Goal: Task Accomplishment & Management: Manage account settings

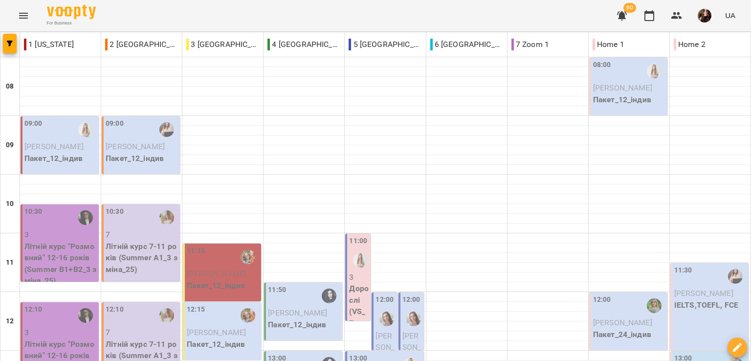
scroll to position [147, 0]
click at [380, 331] on span "[PERSON_NAME]" at bounding box center [385, 353] width 19 height 44
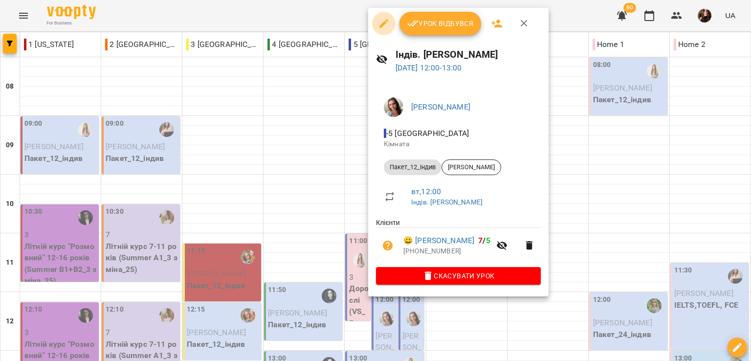
click at [379, 23] on icon "button" at bounding box center [384, 24] width 12 height 12
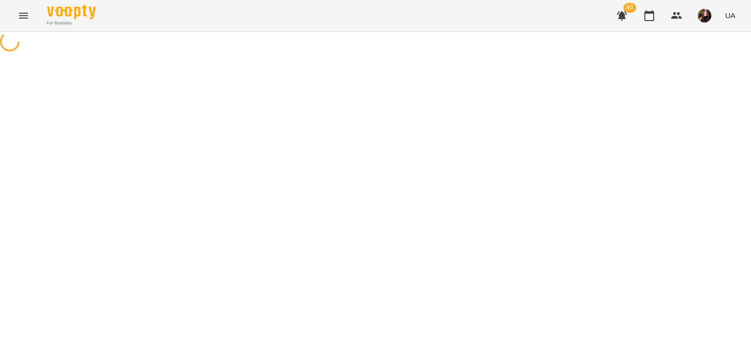
select select "**********"
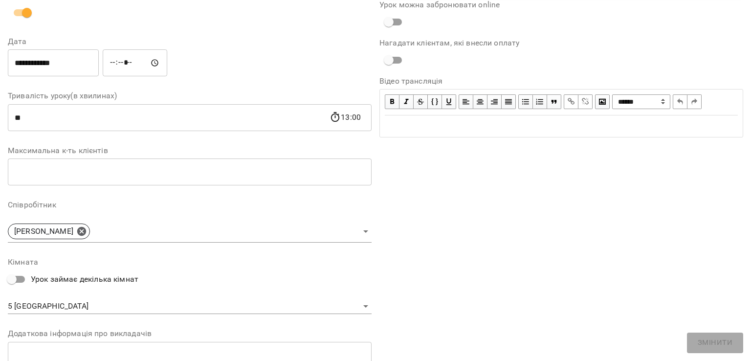
scroll to position [227, 0]
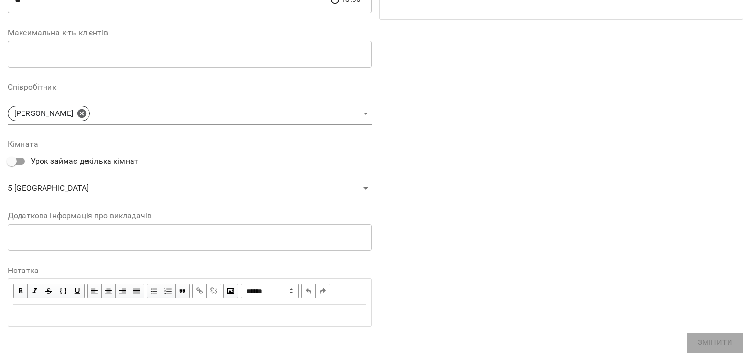
click at [25, 186] on body "For Business 80 UA Журнал відвідувань / Індів. [PERSON_NAME] [DATE] 12:00 / Уро…" at bounding box center [375, 223] width 751 height 446
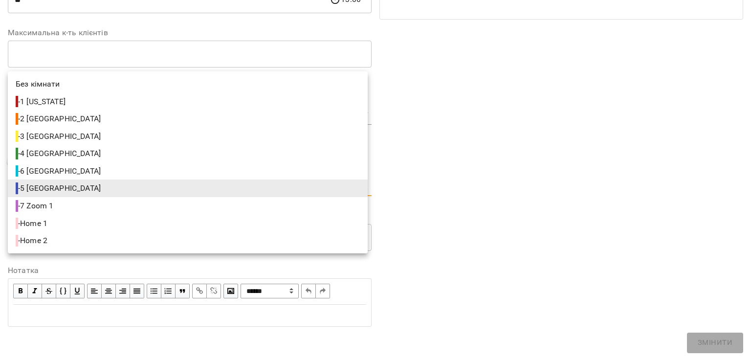
click at [41, 173] on span "- 6 [GEOGRAPHIC_DATA]" at bounding box center [59, 171] width 87 height 12
type input "**********"
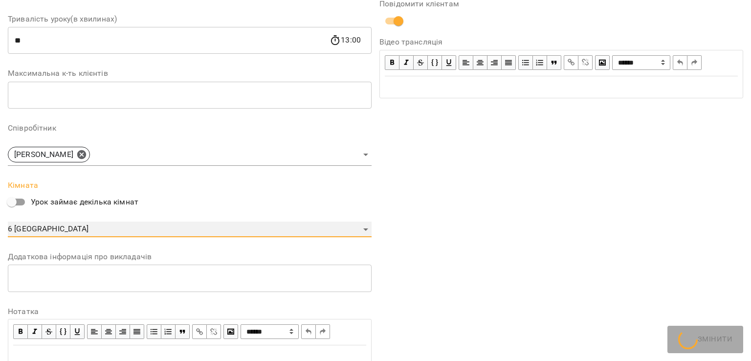
scroll to position [268, 0]
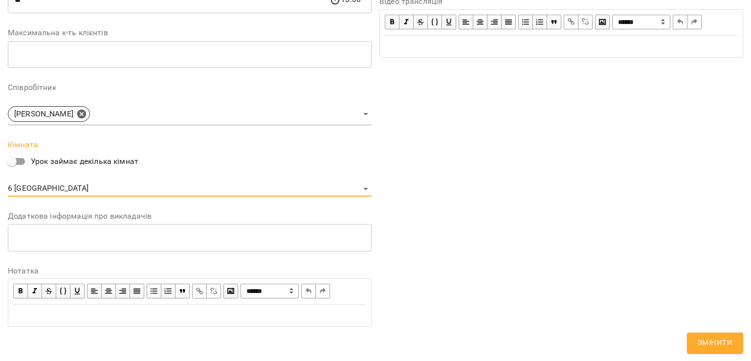
click at [711, 342] on span "Змінити" at bounding box center [715, 342] width 35 height 13
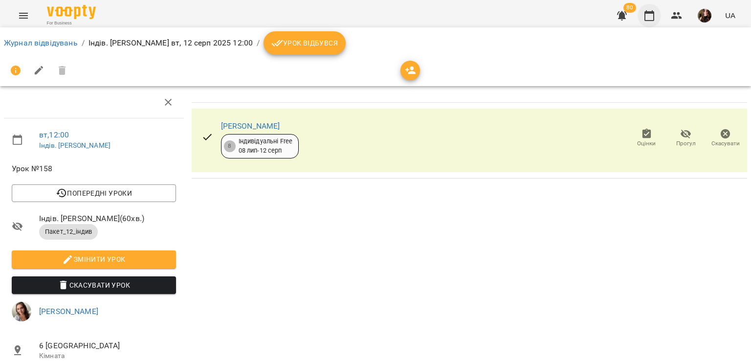
click at [644, 16] on icon "button" at bounding box center [649, 16] width 12 height 12
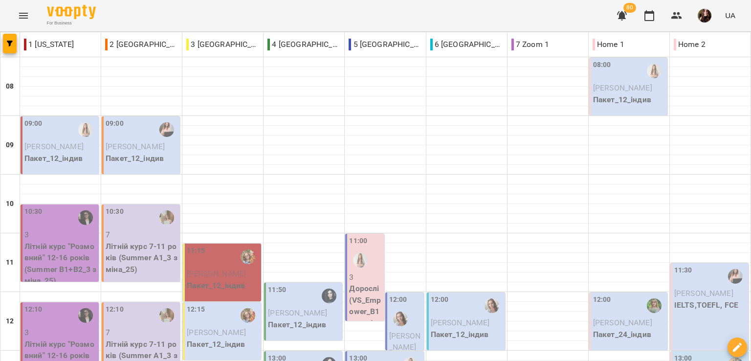
scroll to position [147, 0]
click at [396, 311] on img "Пасєка Катерина Василівна" at bounding box center [400, 318] width 15 height 15
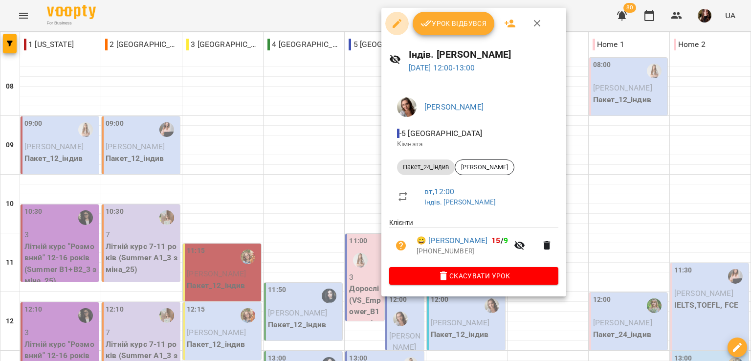
click at [398, 24] on icon "button" at bounding box center [397, 23] width 9 height 9
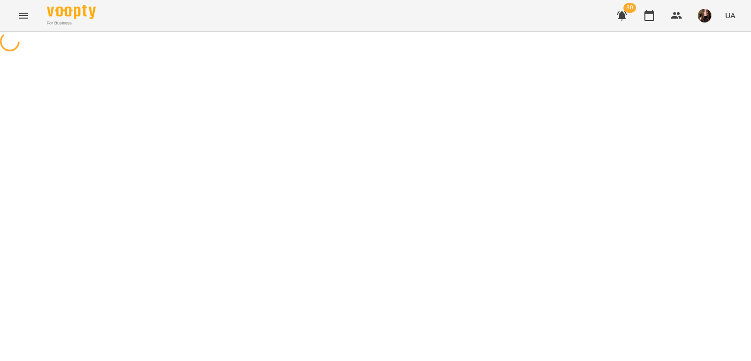
select select "**********"
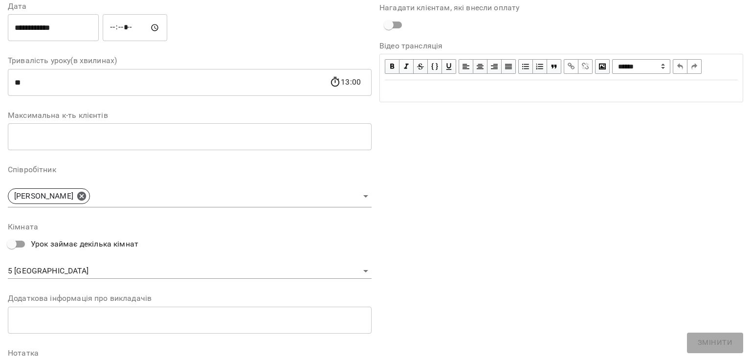
scroll to position [147, 0]
click at [32, 274] on body "For Business 80 UA Журнал відвідувань / Індів. [PERSON_NAME] [DATE] 12:00 / Уро…" at bounding box center [375, 223] width 751 height 446
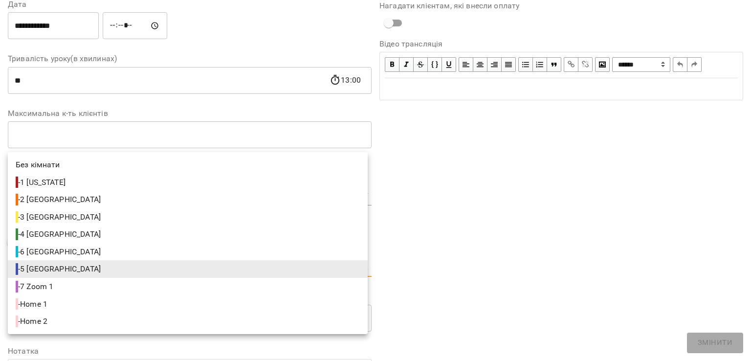
click at [44, 249] on span "- 6 [GEOGRAPHIC_DATA]" at bounding box center [59, 252] width 87 height 12
type input "**********"
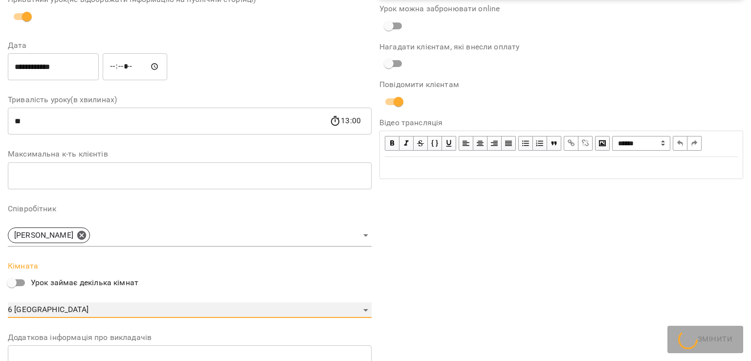
scroll to position [188, 0]
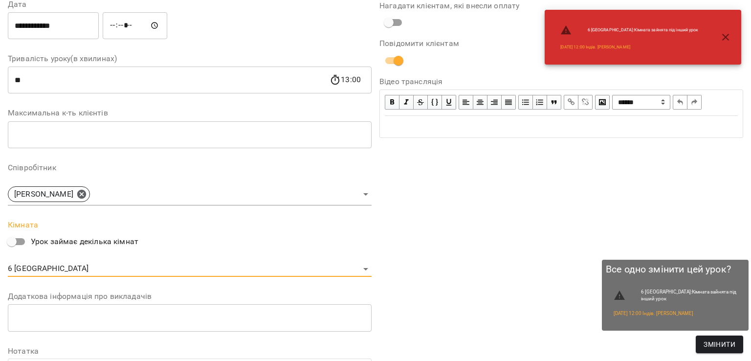
click at [720, 341] on span "Змінити" at bounding box center [720, 344] width 32 height 12
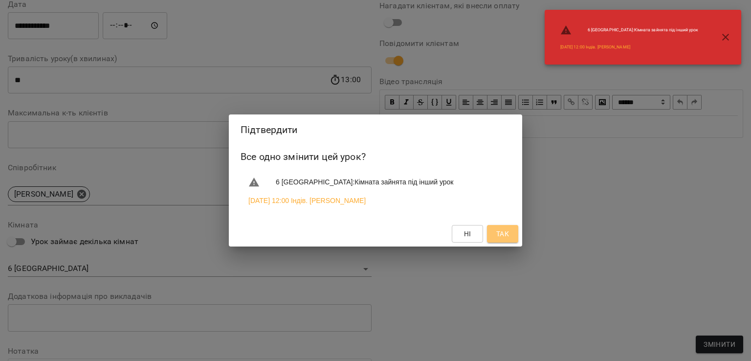
click at [493, 229] on button "Так" at bounding box center [502, 234] width 31 height 18
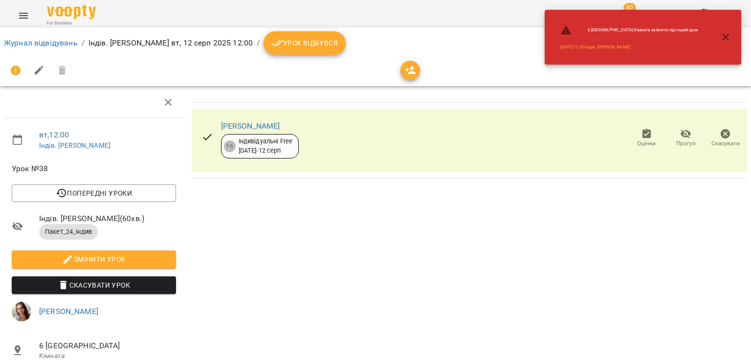
click at [729, 35] on icon "button" at bounding box center [726, 37] width 12 height 12
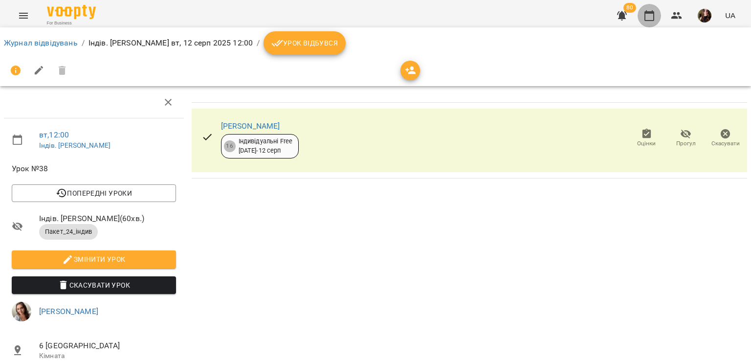
click at [649, 12] on icon "button" at bounding box center [649, 15] width 10 height 11
